Goal: Feedback & Contribution: Contribute content

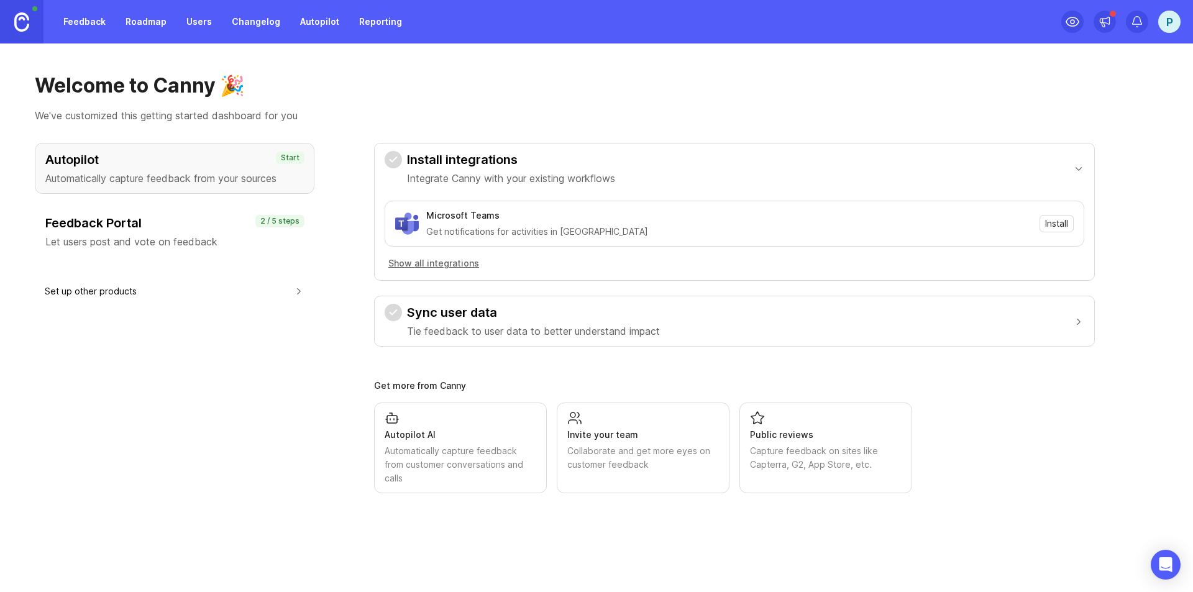
click at [902, 335] on button "Sync user data Tie feedback to user data to better understand impact" at bounding box center [735, 321] width 700 height 50
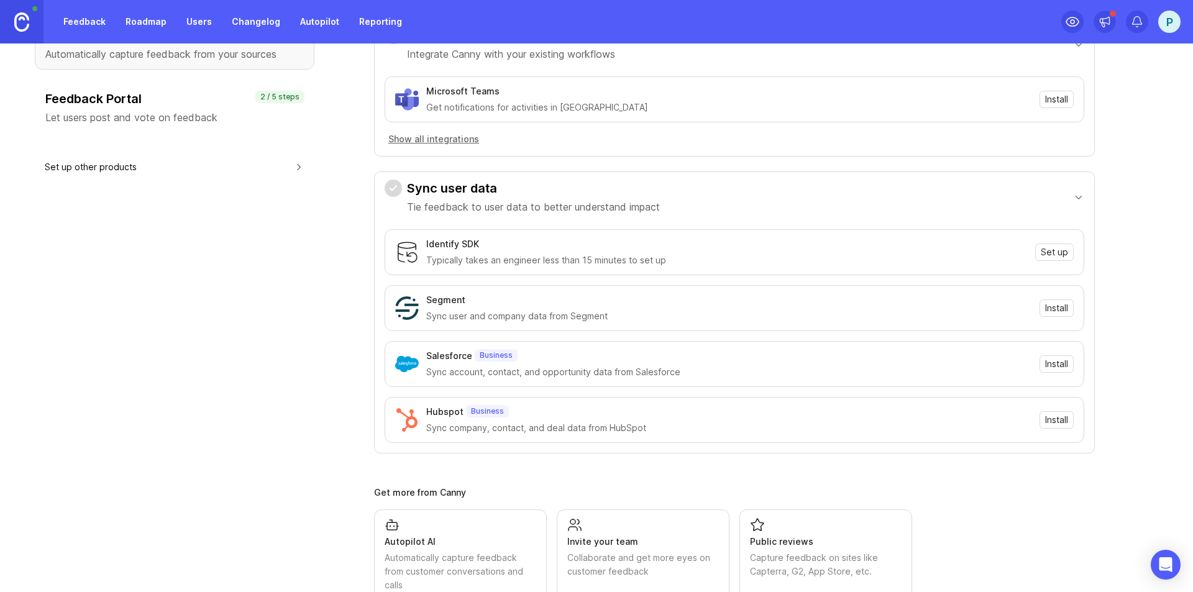
scroll to position [162, 0]
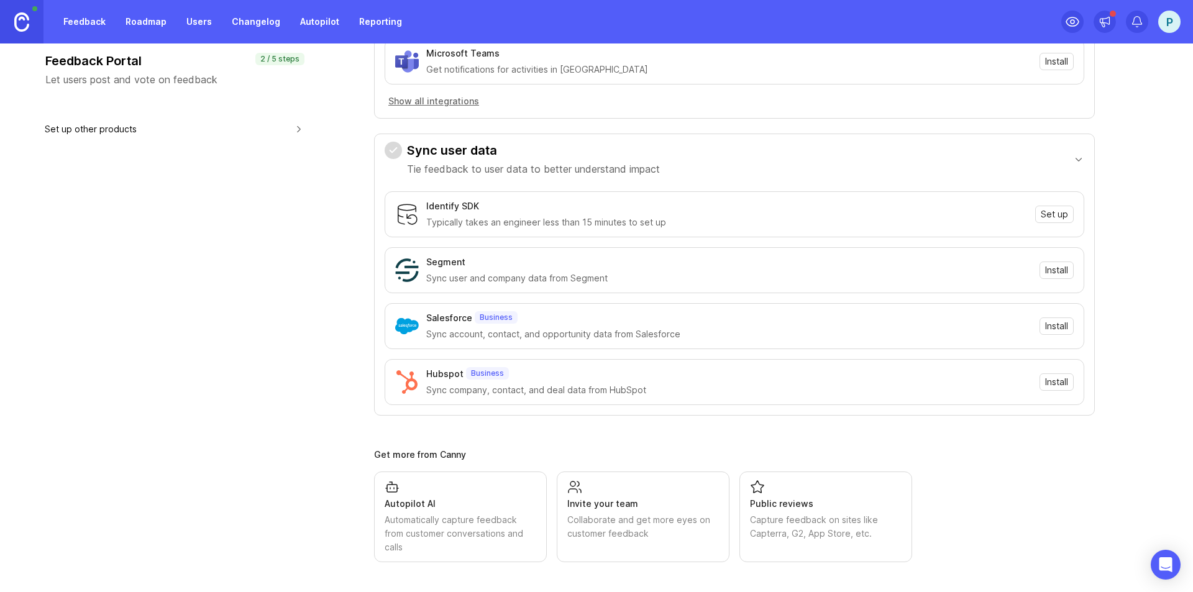
click at [89, 27] on link "Feedback" at bounding box center [84, 22] width 57 height 22
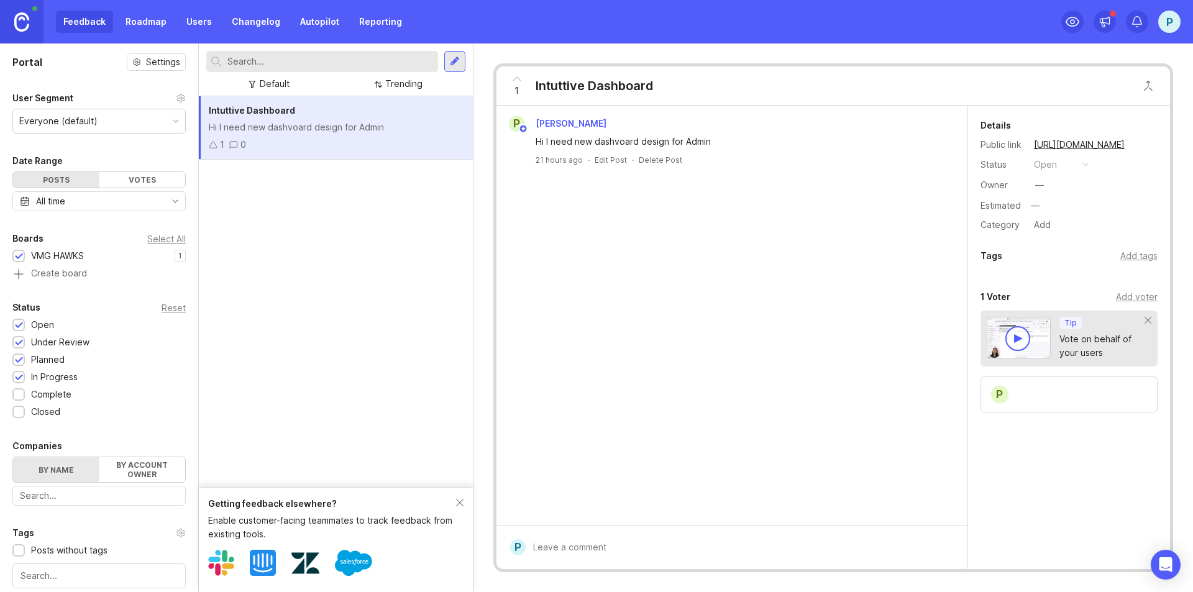
click at [1030, 389] on div "P" at bounding box center [1069, 395] width 177 height 36
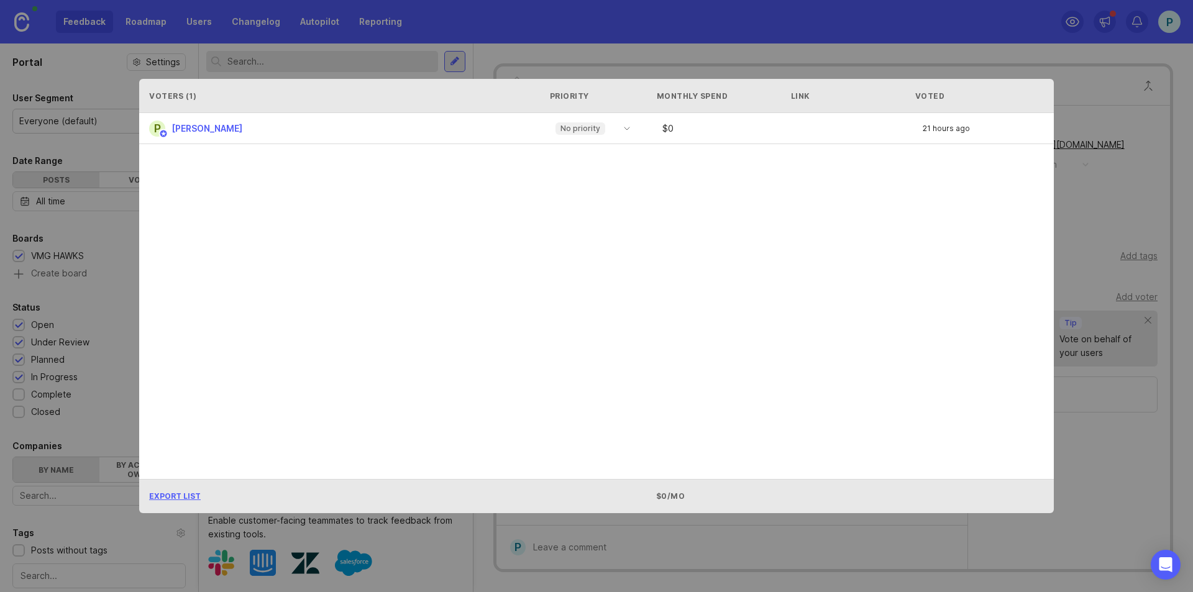
click at [1069, 367] on div "Voters ( 1 ) Priority Monthly Spend Link Voted P [PERSON_NAME] No priority $ 0 …" at bounding box center [596, 296] width 955 height 474
click at [1067, 243] on div "Voters ( 1 ) Priority Monthly Spend Link Voted P [PERSON_NAME] No priority $ 0 …" at bounding box center [596, 296] width 955 height 474
click at [605, 142] on div "P [PERSON_NAME] No priority $ 0 21 hours ago" at bounding box center [596, 128] width 915 height 31
click at [930, 104] on div "Voters ( 1 ) Priority Monthly Spend Link Voted" at bounding box center [596, 96] width 915 height 34
drag, startPoint x: 969, startPoint y: 90, endPoint x: 1000, endPoint y: 102, distance: 33.2
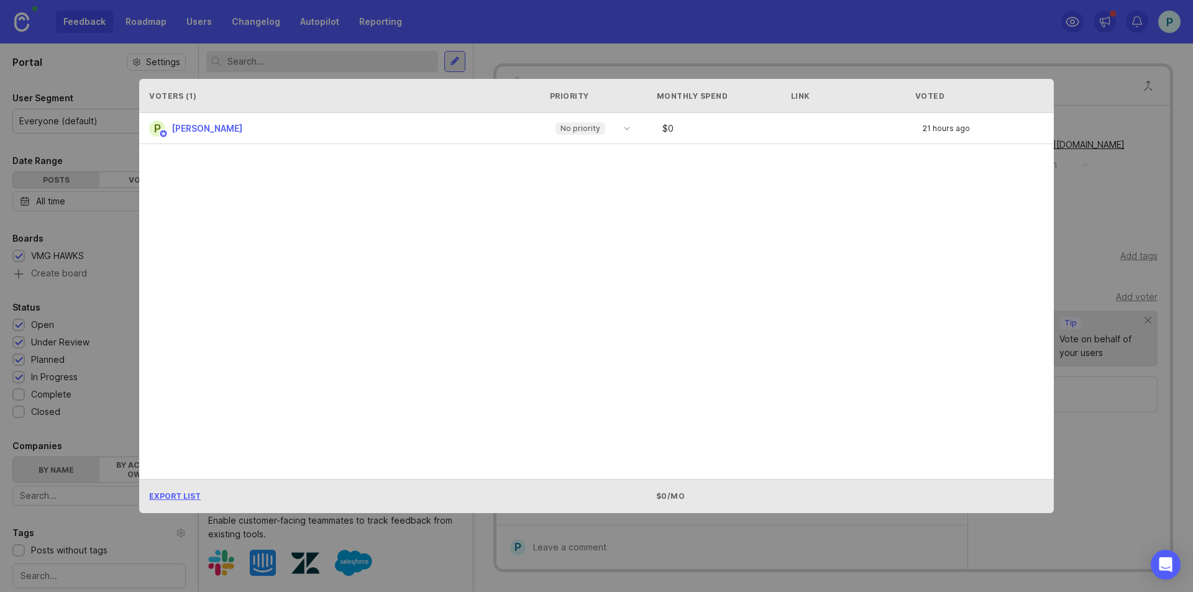
click at [984, 96] on div "Voted" at bounding box center [979, 96] width 129 height 11
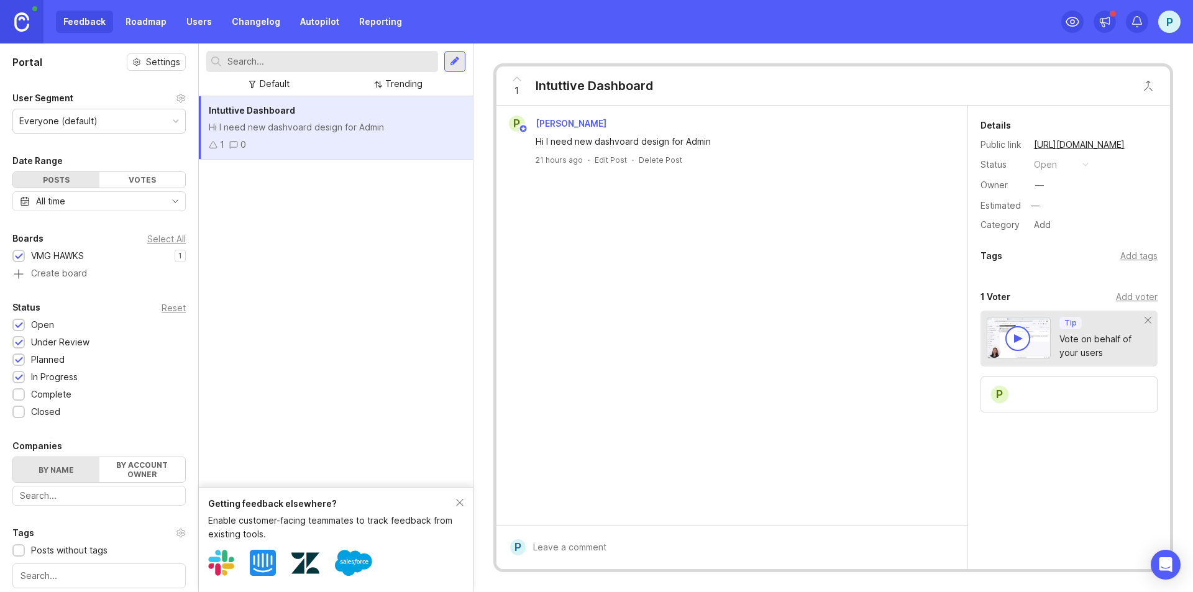
click at [1129, 134] on div "Details Public link [URL][DOMAIN_NAME] Status open Owner — Estimated — Category…" at bounding box center [1069, 175] width 202 height 115
click at [585, 547] on div "Public Will email author and voters with access . Submit" at bounding box center [741, 533] width 431 height 53
type textarea "ok noted will work over the figma designs"
click at [934, 546] on span "Submit" at bounding box center [931, 548] width 31 height 9
click at [461, 63] on div at bounding box center [454, 61] width 21 height 21
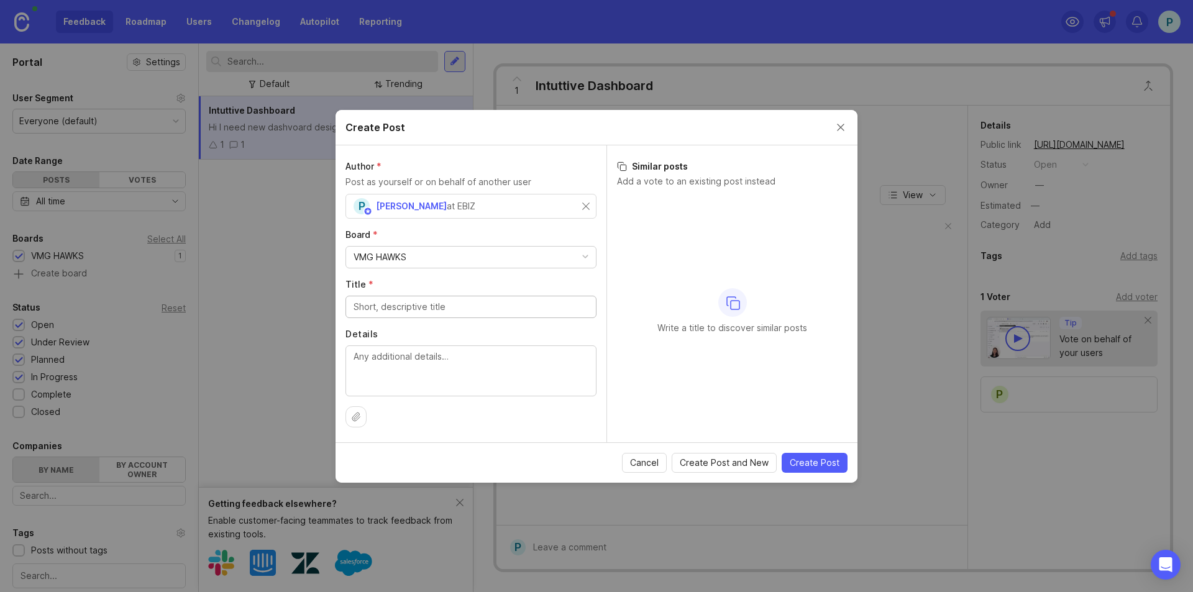
click at [815, 461] on span "Create Post" at bounding box center [815, 463] width 50 height 12
click at [502, 311] on input "Title *" at bounding box center [471, 307] width 235 height 14
type input "b"
type input "Needed big siz monitor"
click at [503, 390] on textarea "Details" at bounding box center [471, 370] width 235 height 41
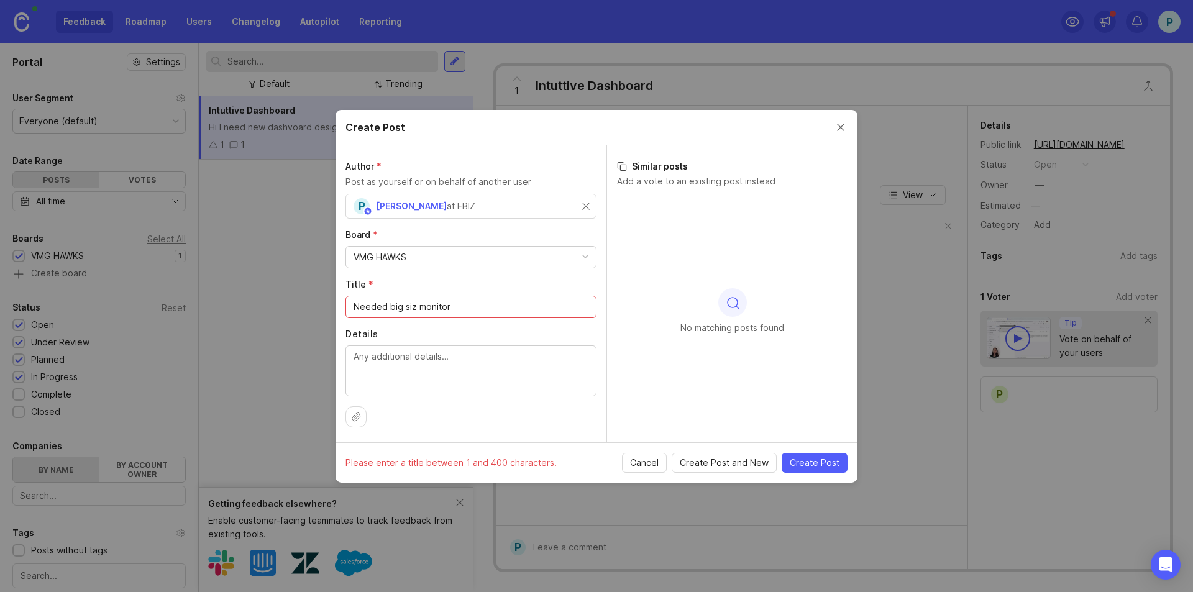
click at [489, 312] on input "Needed big siz monitor" at bounding box center [471, 307] width 235 height 14
click at [489, 313] on input "Needed big siz monitor" at bounding box center [471, 307] width 235 height 14
click at [483, 364] on textarea "Details" at bounding box center [471, 370] width 235 height 41
paste textarea "Needed big siz monitor"
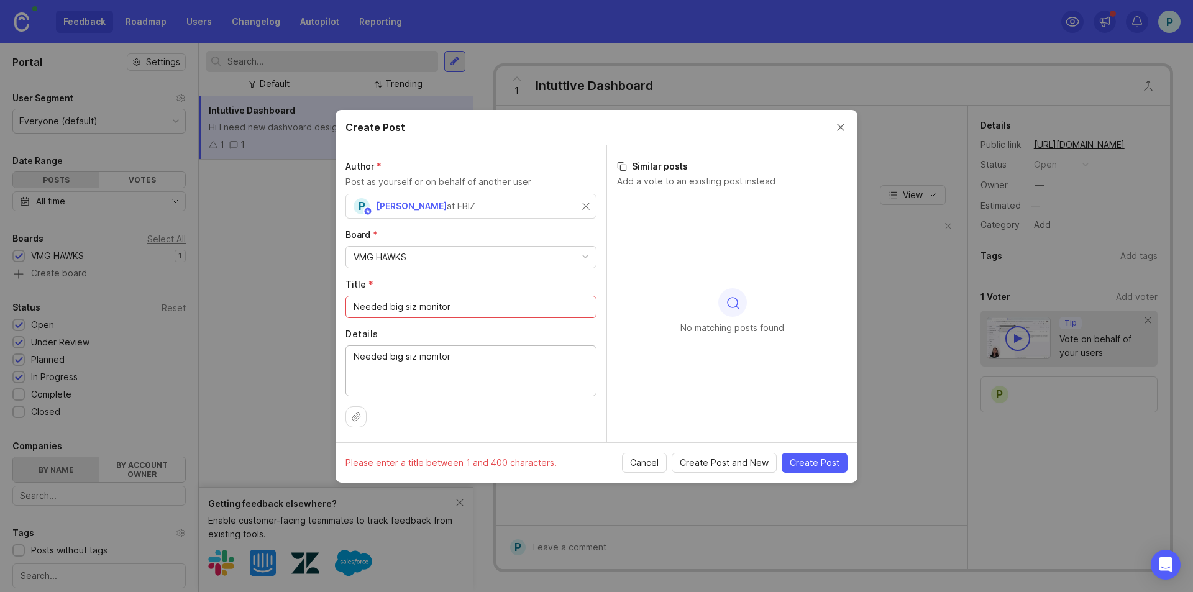
type textarea "Needed big siz monitor"
click at [486, 312] on input "Needed big siz monitor" at bounding box center [471, 307] width 235 height 14
click at [485, 313] on input "Needed big siz monitor" at bounding box center [471, 307] width 235 height 14
click at [485, 316] on div "Needed big siz monitor" at bounding box center [471, 307] width 251 height 22
click at [487, 317] on div "Needed big siz monitor" at bounding box center [471, 307] width 251 height 22
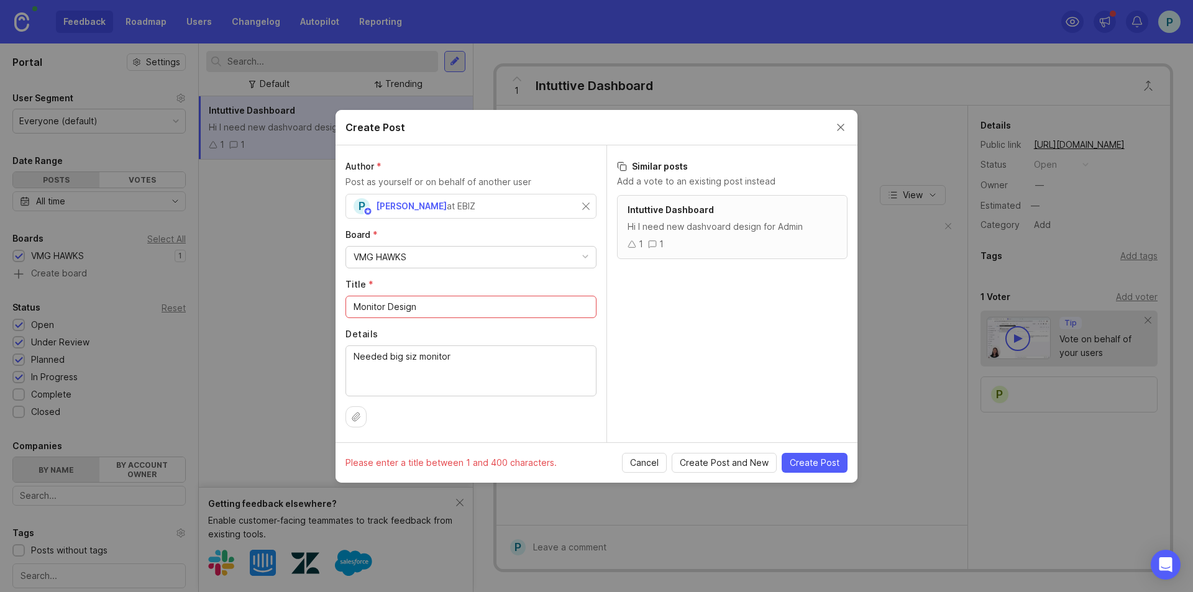
type input "Monitor Design"
click at [832, 466] on span "Create Post" at bounding box center [815, 463] width 50 height 12
